Goal: Navigation & Orientation: Find specific page/section

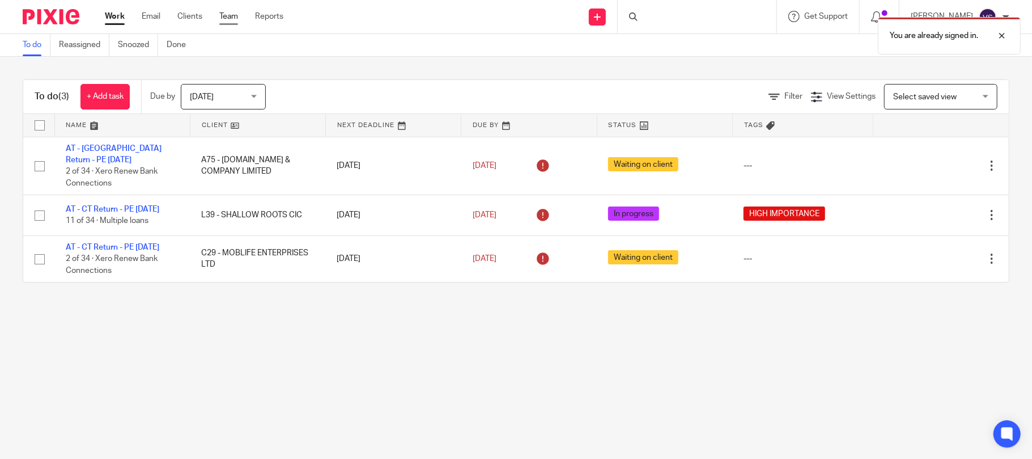
click at [234, 20] on link "Team" at bounding box center [228, 16] width 19 height 11
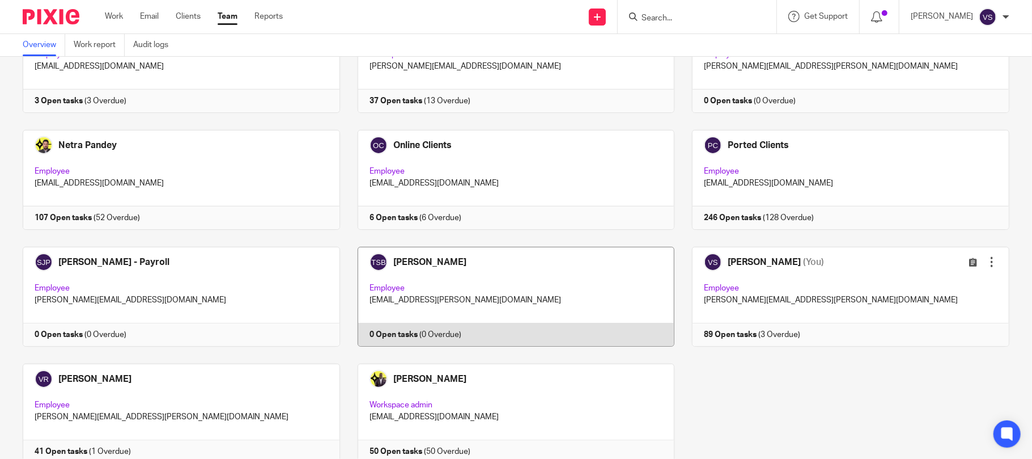
scroll to position [667, 0]
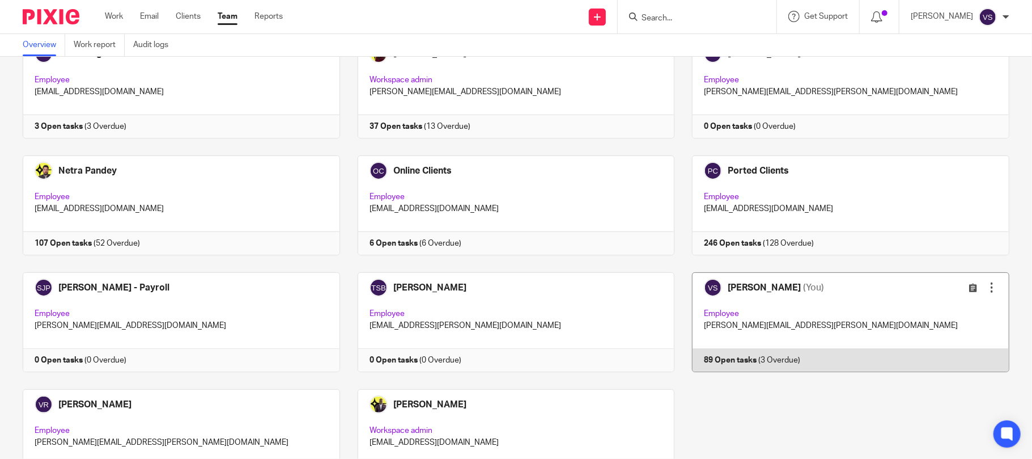
click at [835, 329] on link at bounding box center [842, 322] width 335 height 100
